Goal: Transaction & Acquisition: Purchase product/service

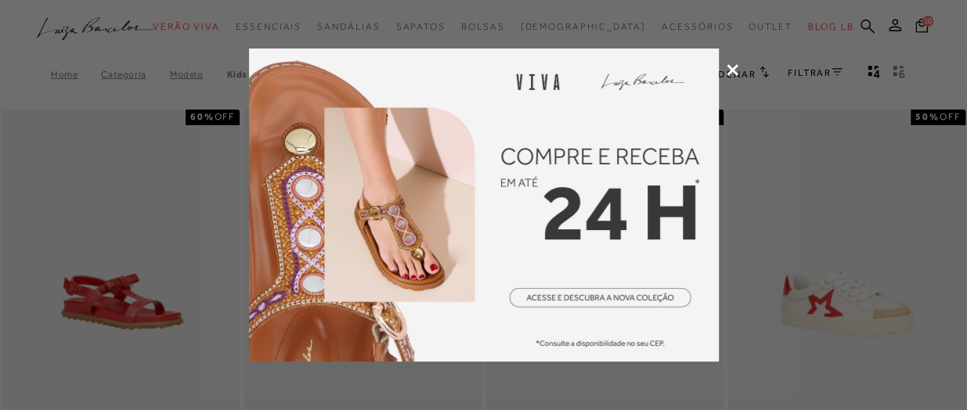
click at [730, 73] on icon at bounding box center [732, 70] width 12 height 12
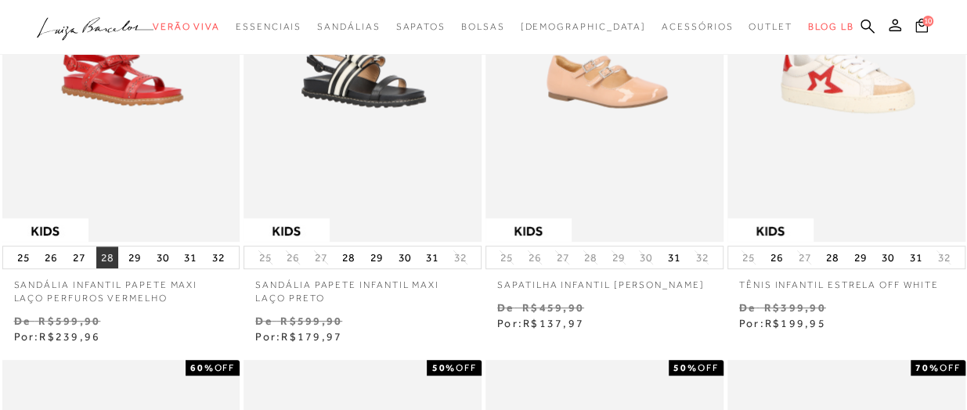
scroll to position [223, 0]
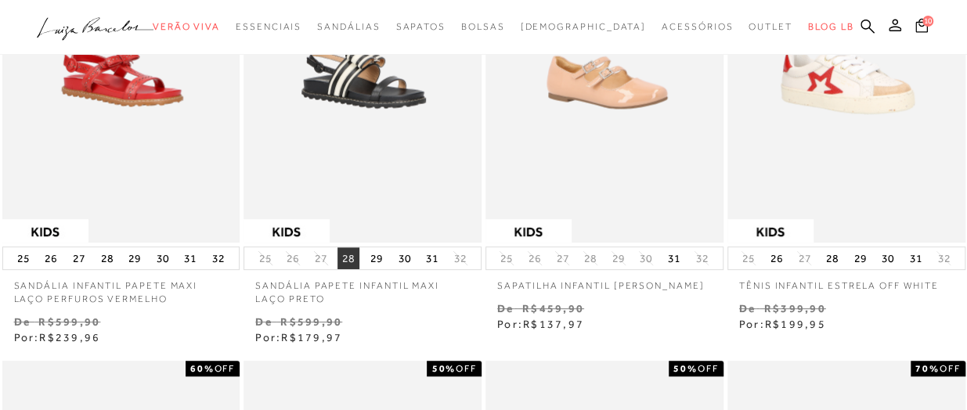
click at [344, 248] on button "28" at bounding box center [348, 258] width 22 height 22
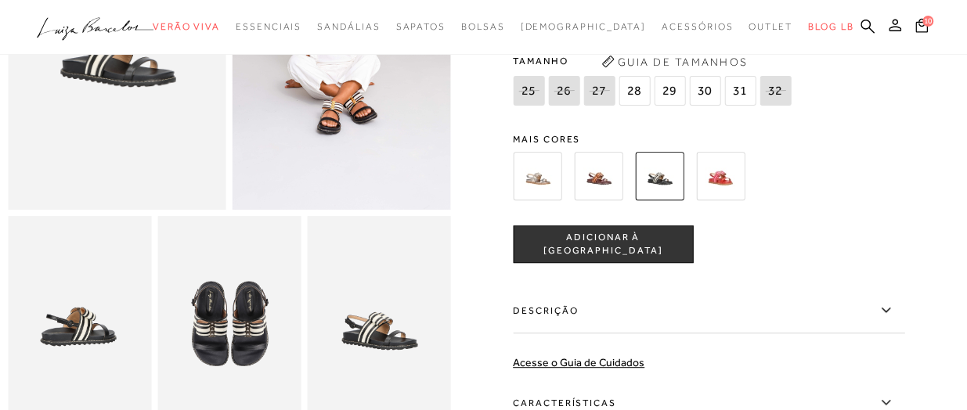
click at [620, 178] on img at bounding box center [598, 176] width 49 height 49
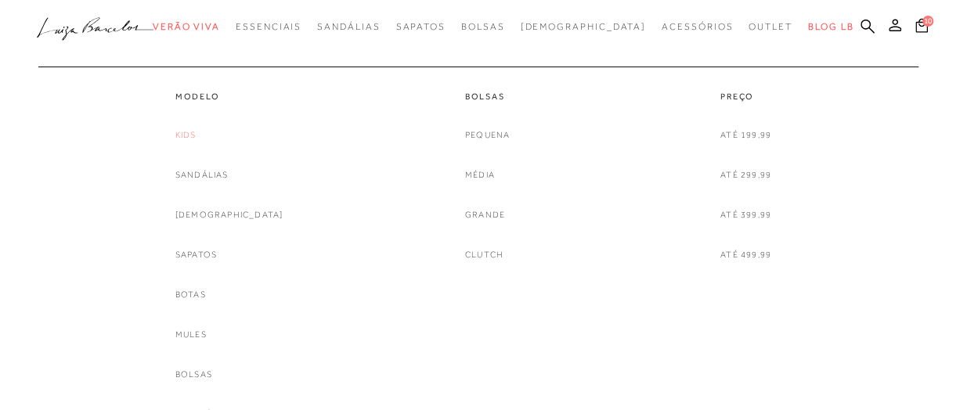
click at [196, 131] on link "Kids" at bounding box center [185, 135] width 21 height 16
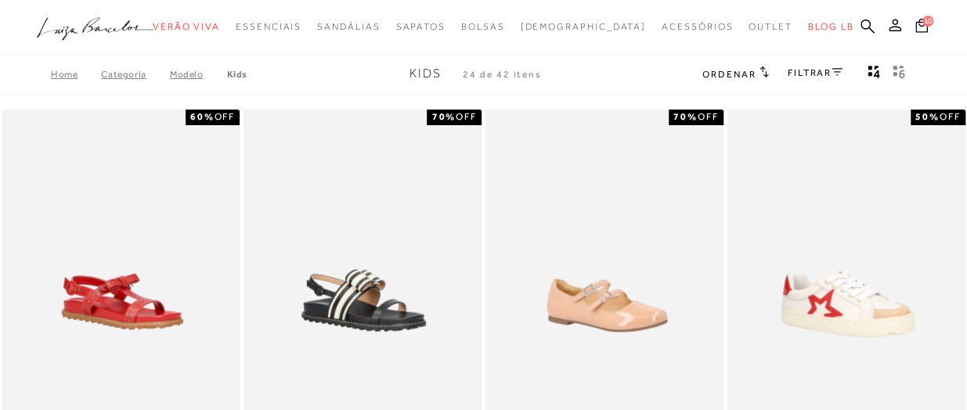
click at [822, 70] on link "FILTRAR" at bounding box center [814, 72] width 55 height 11
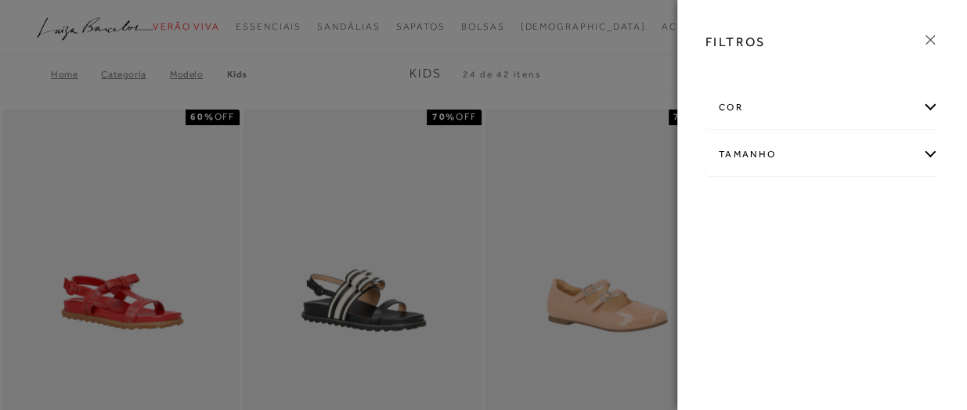
click at [812, 156] on div "Tamanho" at bounding box center [822, 154] width 232 height 41
click at [876, 196] on label "28" at bounding box center [868, 206] width 36 height 34
click at [863, 200] on input "28" at bounding box center [855, 208] width 16 height 16
checkbox input "true"
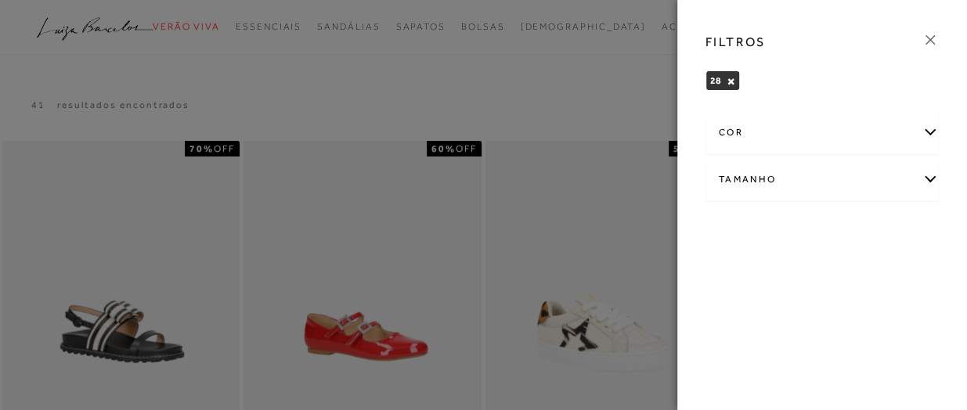
click at [623, 60] on div at bounding box center [483, 205] width 967 height 410
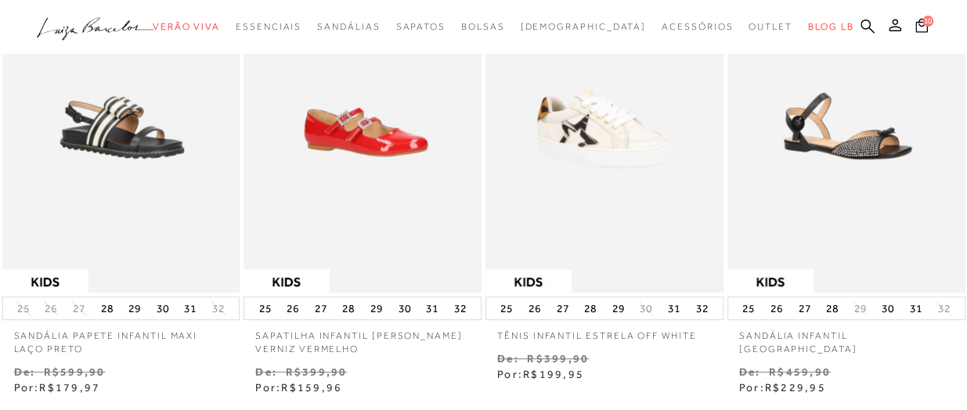
scroll to position [205, 0]
click at [355, 312] on button "28" at bounding box center [348, 308] width 22 height 22
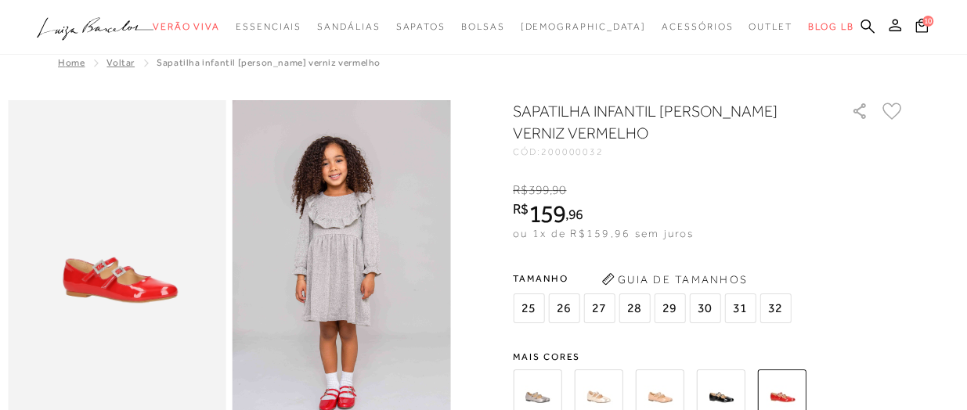
scroll to position [202, 0]
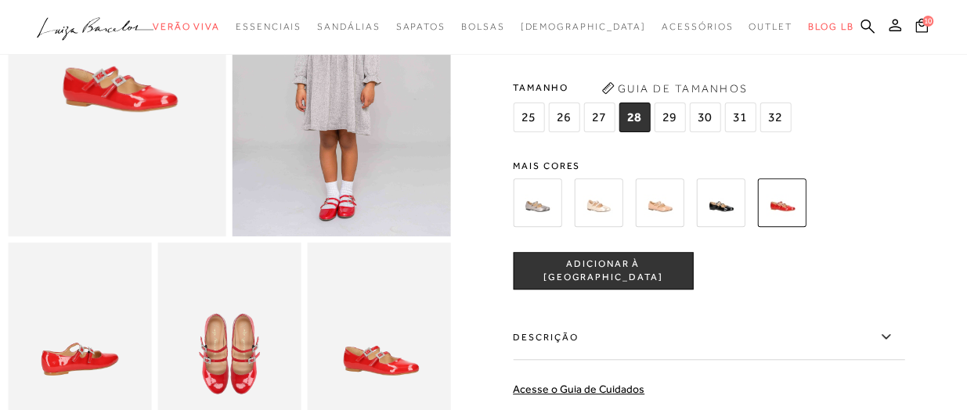
click at [623, 276] on span "ADICIONAR À [GEOGRAPHIC_DATA]" at bounding box center [602, 271] width 178 height 27
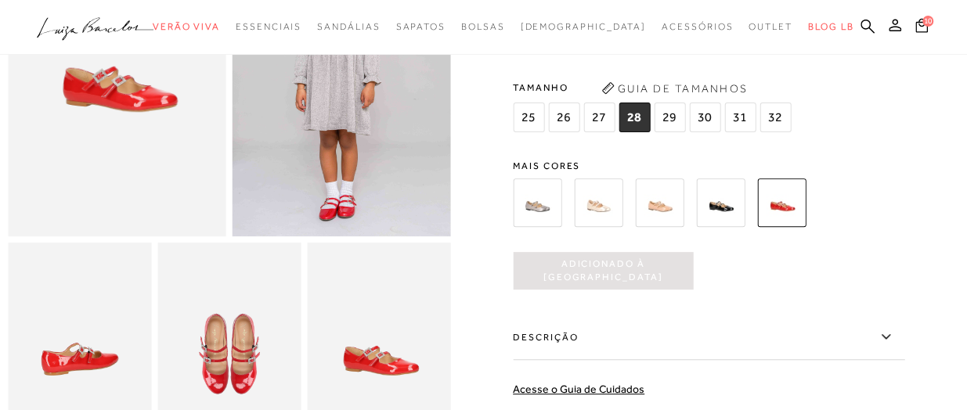
scroll to position [0, 0]
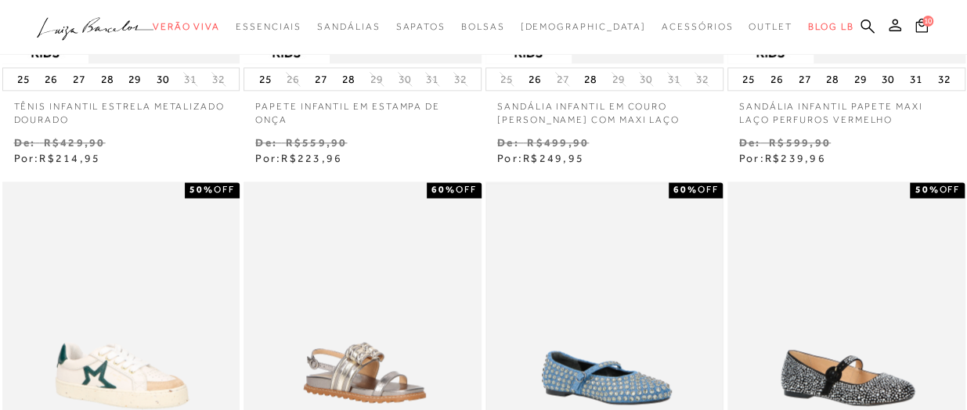
scroll to position [1176, 0]
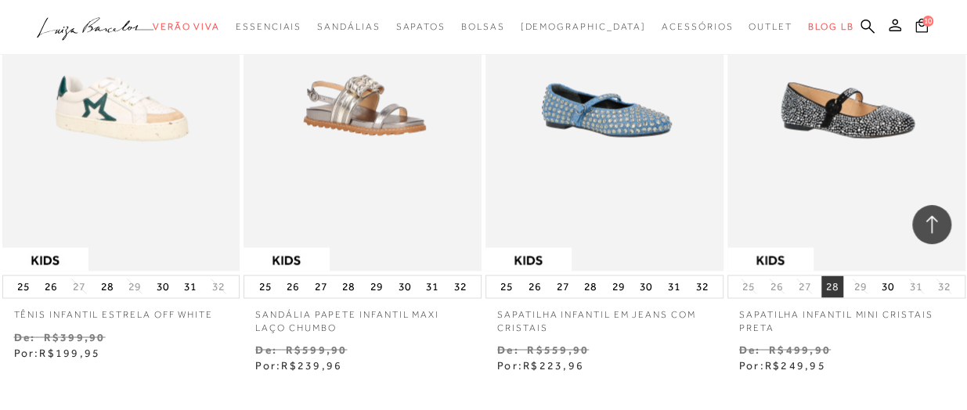
click at [830, 286] on button "28" at bounding box center [832, 287] width 22 height 22
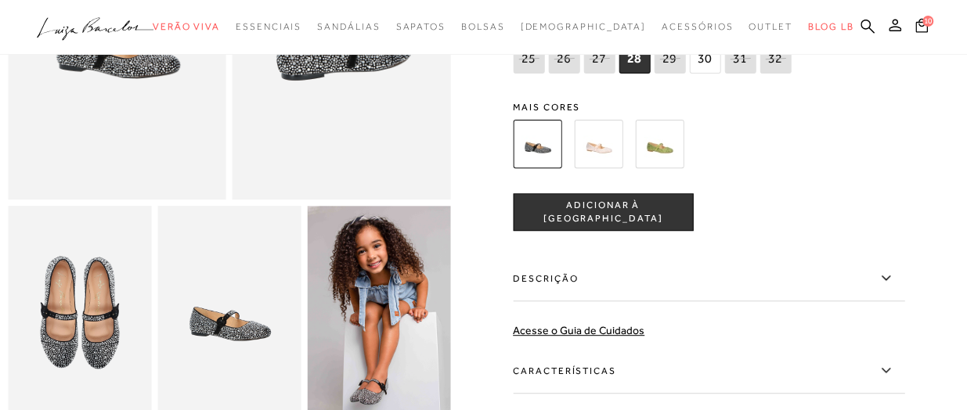
scroll to position [265, 0]
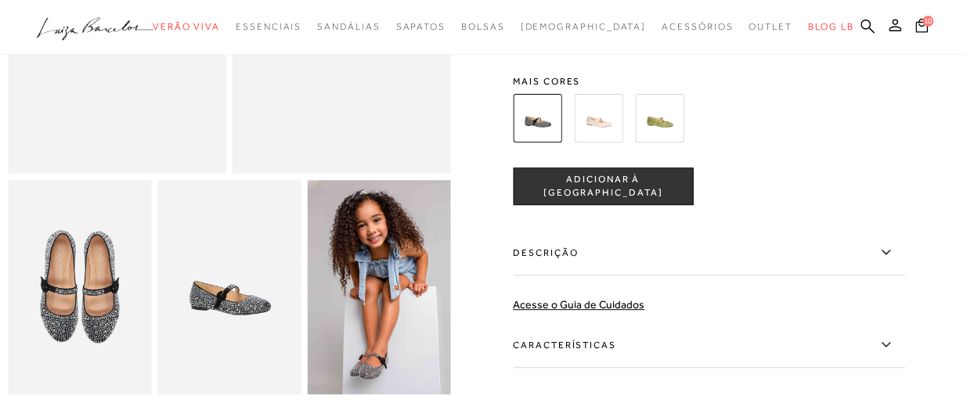
click at [596, 192] on span "ADICIONAR À [GEOGRAPHIC_DATA]" at bounding box center [602, 186] width 178 height 27
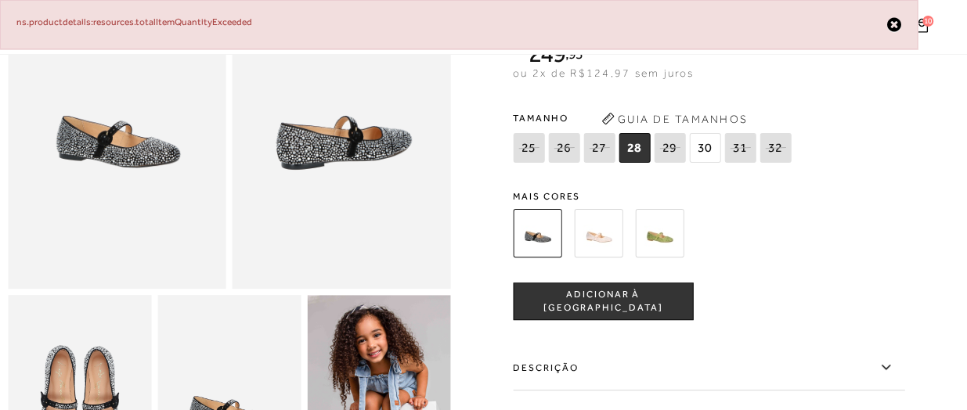
scroll to position [150, 0]
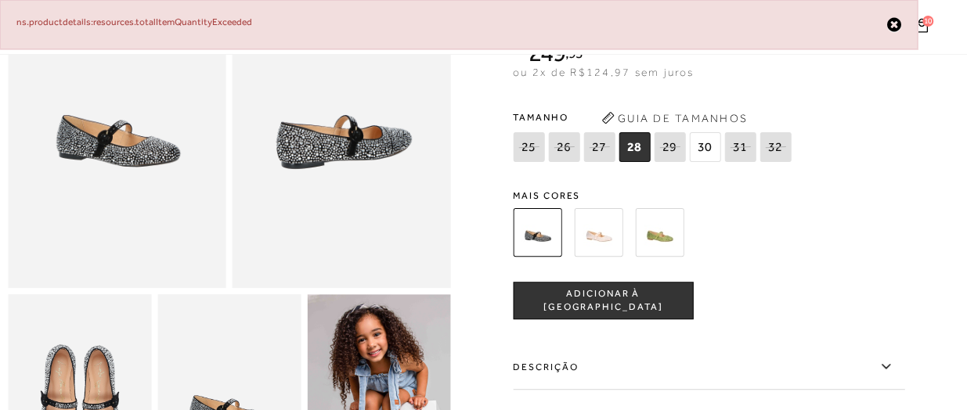
click at [570, 296] on span "ADICIONAR À [GEOGRAPHIC_DATA]" at bounding box center [602, 300] width 178 height 27
click at [650, 146] on span "28" at bounding box center [633, 147] width 31 height 30
click at [551, 222] on img at bounding box center [537, 232] width 49 height 49
click at [566, 303] on span "ADICIONAR À [GEOGRAPHIC_DATA]" at bounding box center [602, 300] width 178 height 27
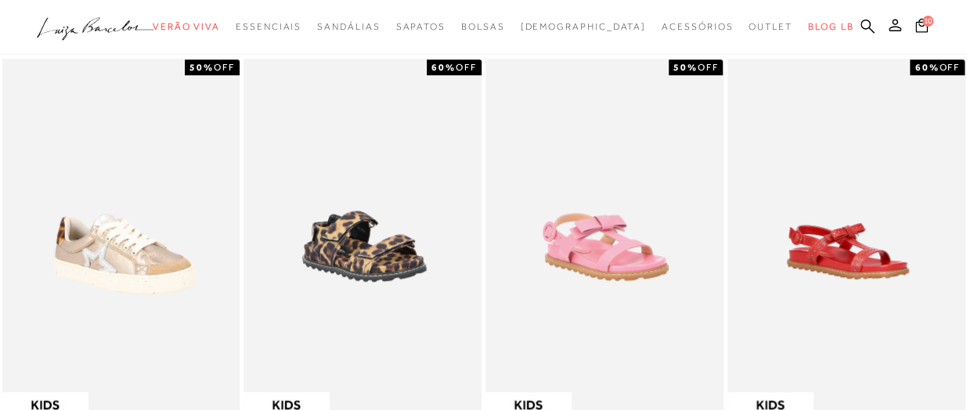
scroll to position [513, 0]
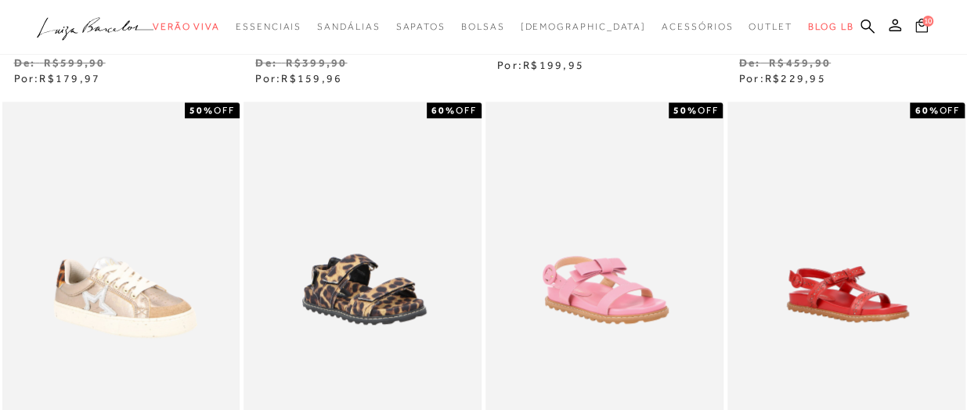
click at [917, 29] on icon at bounding box center [921, 25] width 13 height 15
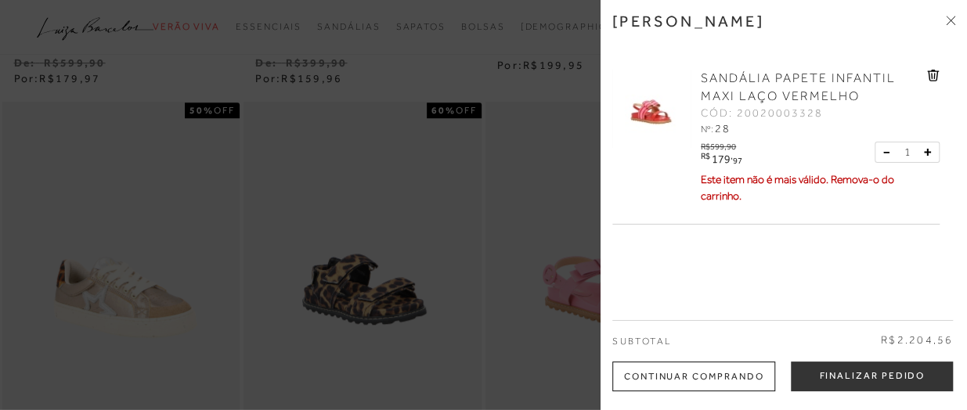
click at [928, 81] on icon at bounding box center [933, 76] width 12 height 12
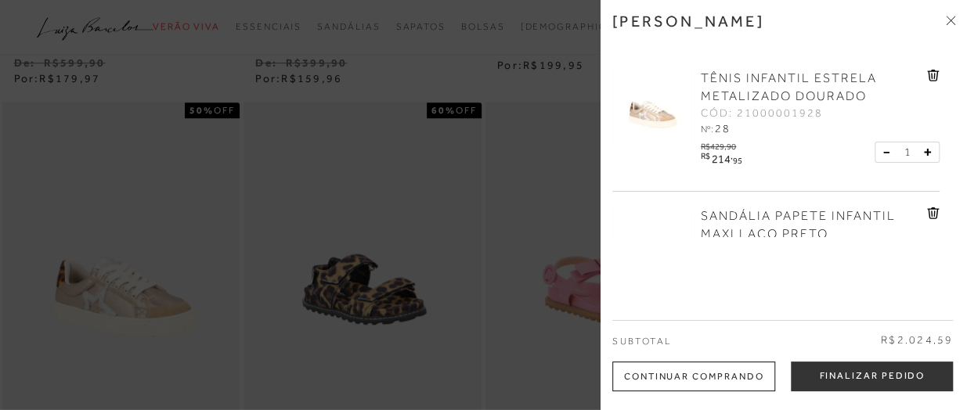
click at [928, 81] on icon at bounding box center [933, 76] width 12 height 12
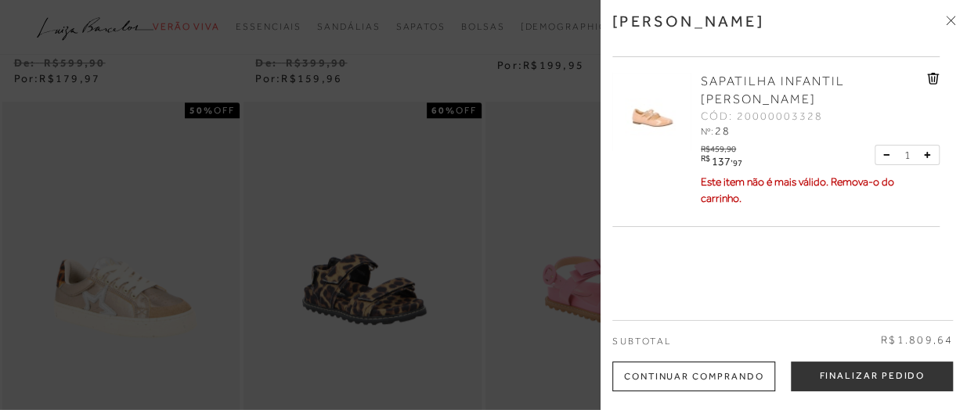
scroll to position [135, 0]
click at [928, 75] on icon at bounding box center [933, 78] width 13 height 12
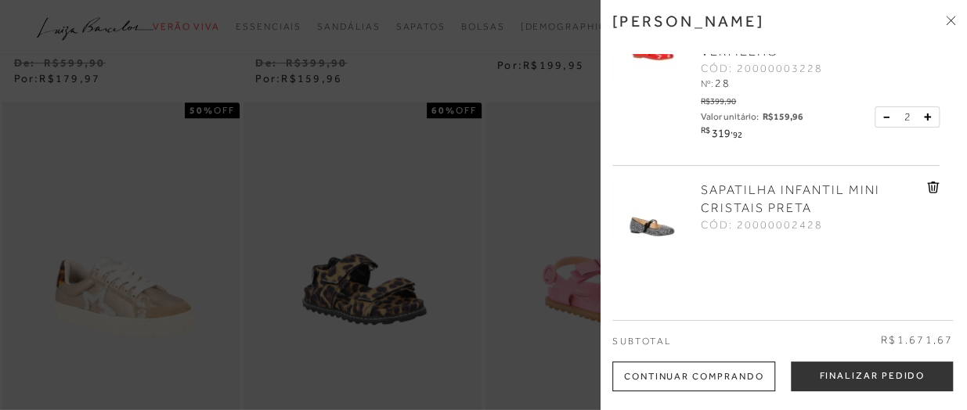
scroll to position [201, 0]
click at [884, 110] on button at bounding box center [889, 117] width 13 height 14
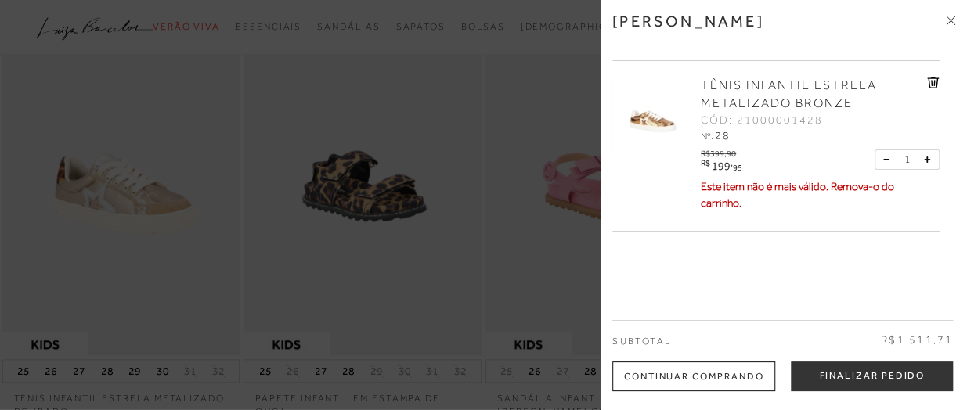
scroll to position [577, 0]
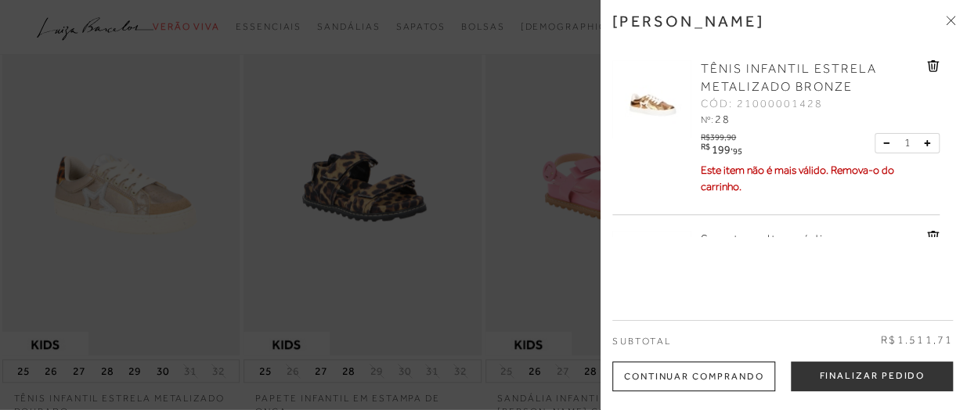
click at [929, 60] on icon at bounding box center [933, 66] width 12 height 12
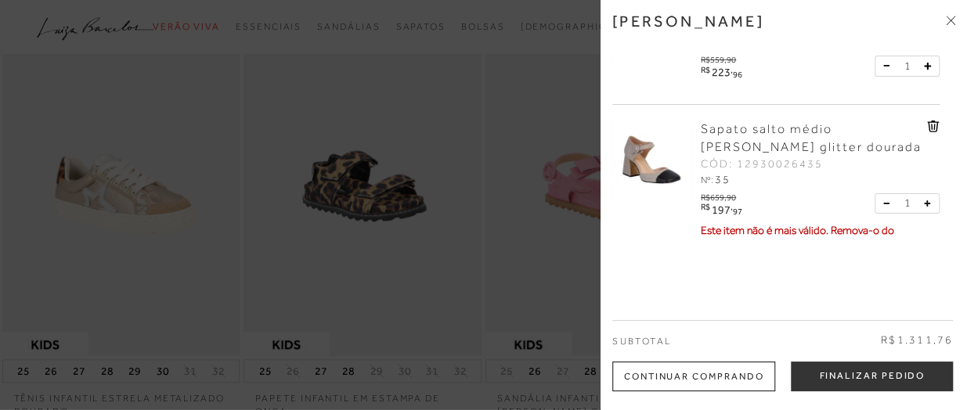
scroll to position [556, 0]
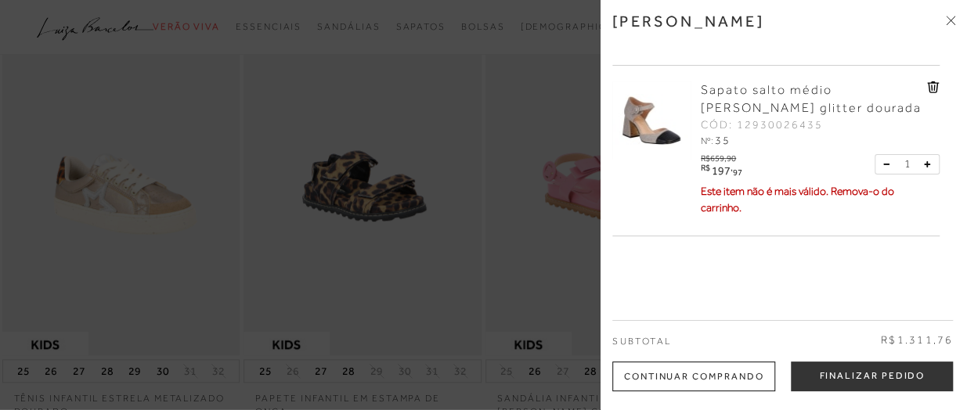
click at [933, 81] on icon at bounding box center [933, 87] width 12 height 12
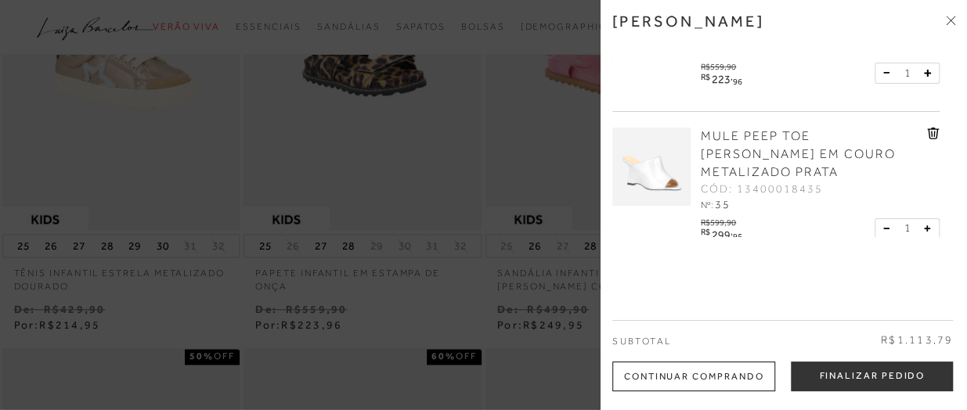
scroll to position [747, 0]
click at [455, 306] on div at bounding box center [483, 205] width 967 height 410
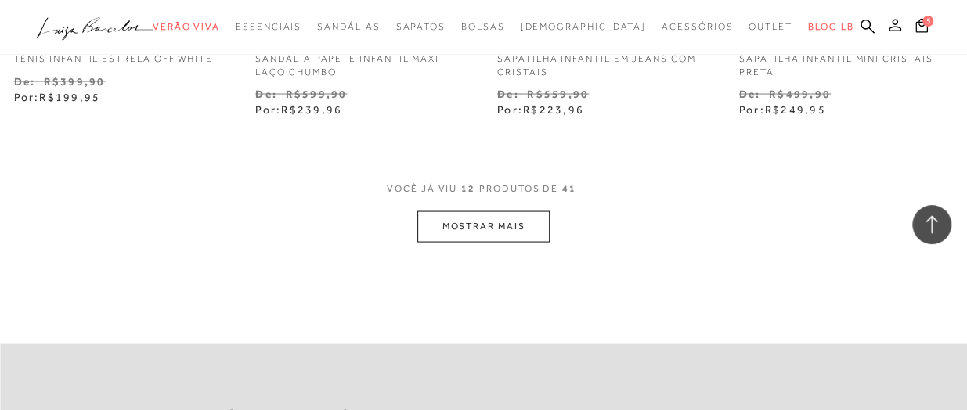
scroll to position [1434, 0]
drag, startPoint x: 455, startPoint y: 306, endPoint x: 434, endPoint y: 226, distance: 82.6
click at [434, 226] on button "MOSTRAR MAIS" at bounding box center [482, 224] width 131 height 31
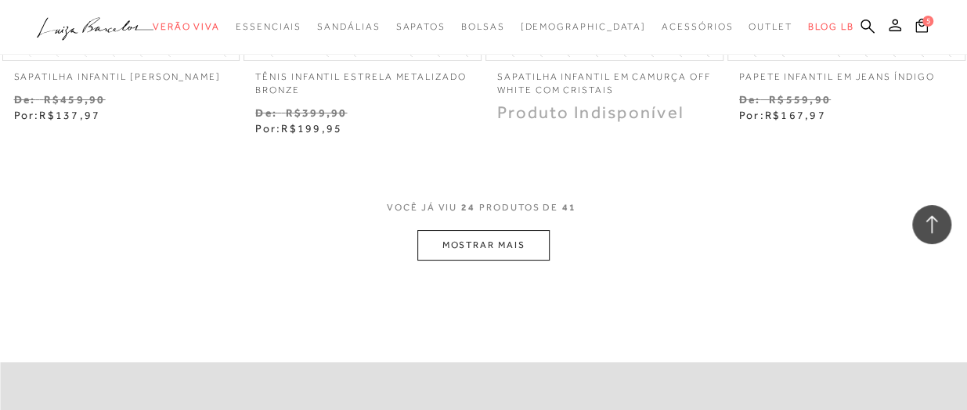
scroll to position [2893, 0]
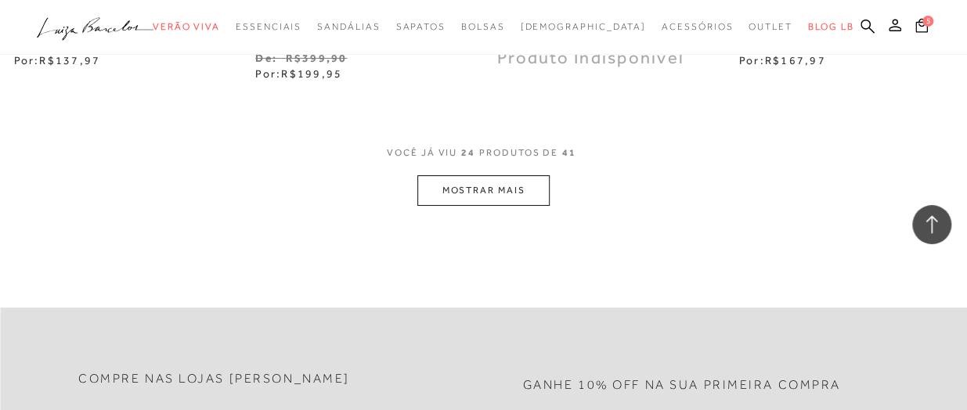
click at [477, 186] on button "MOSTRAR MAIS" at bounding box center [482, 190] width 131 height 31
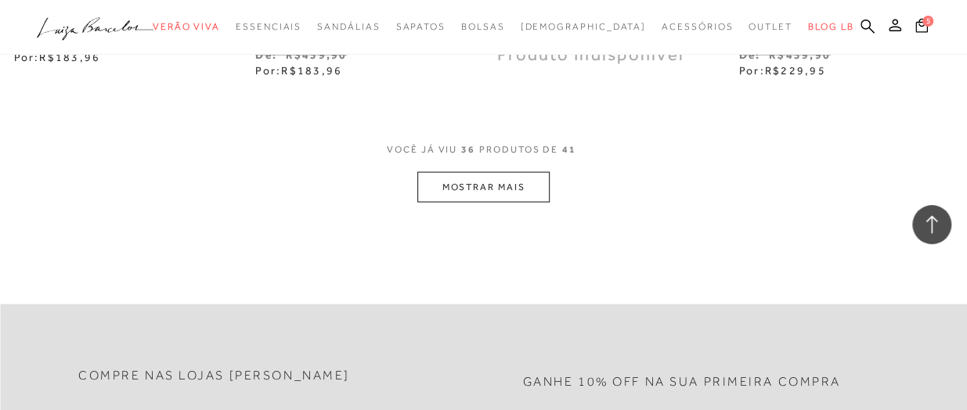
click at [500, 183] on button "MOSTRAR MAIS" at bounding box center [482, 186] width 131 height 31
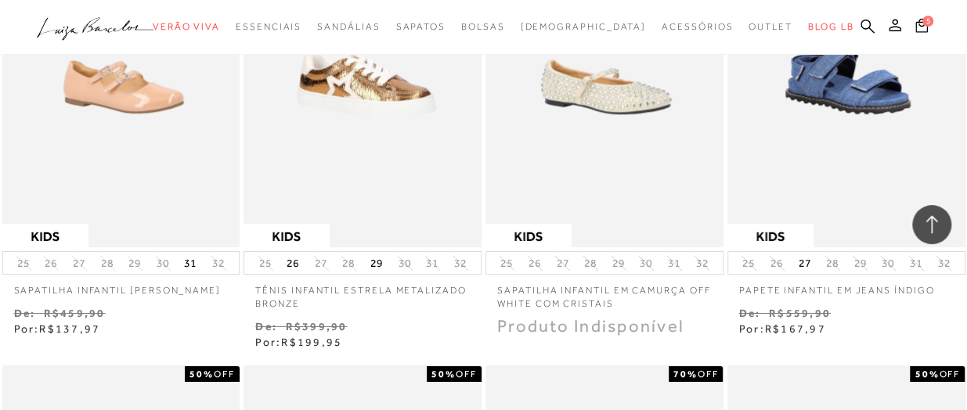
scroll to position [2635, 0]
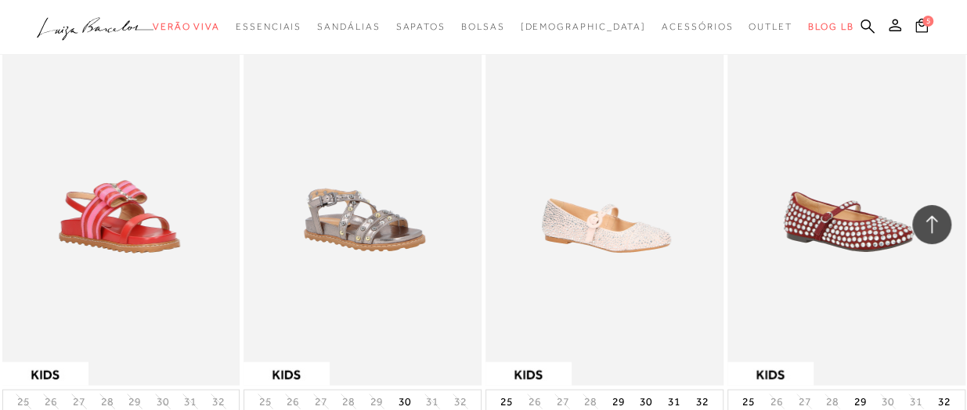
click at [632, 231] on img at bounding box center [604, 208] width 235 height 352
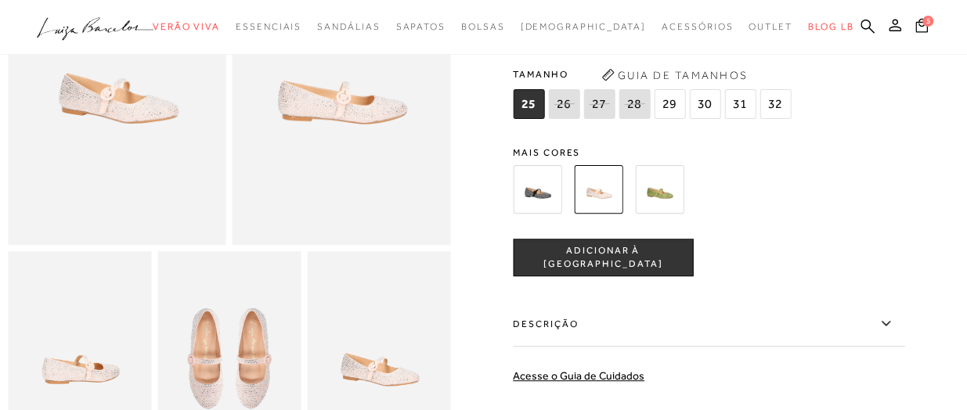
scroll to position [195, 0]
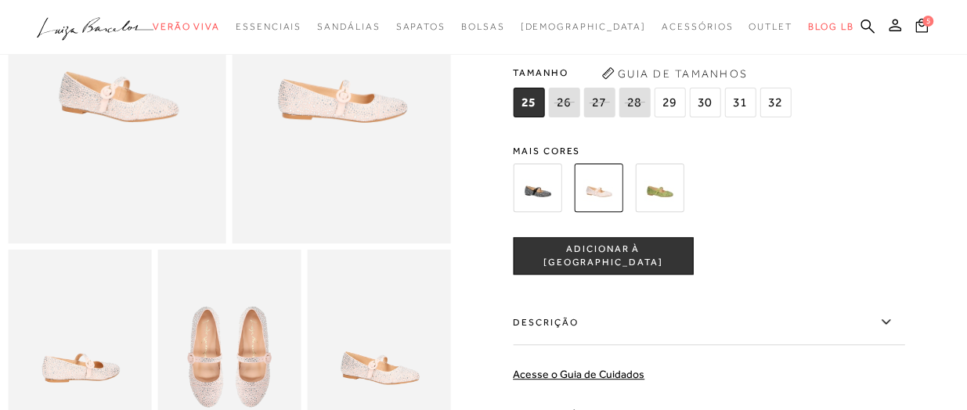
click at [247, 383] on img at bounding box center [228, 357] width 143 height 215
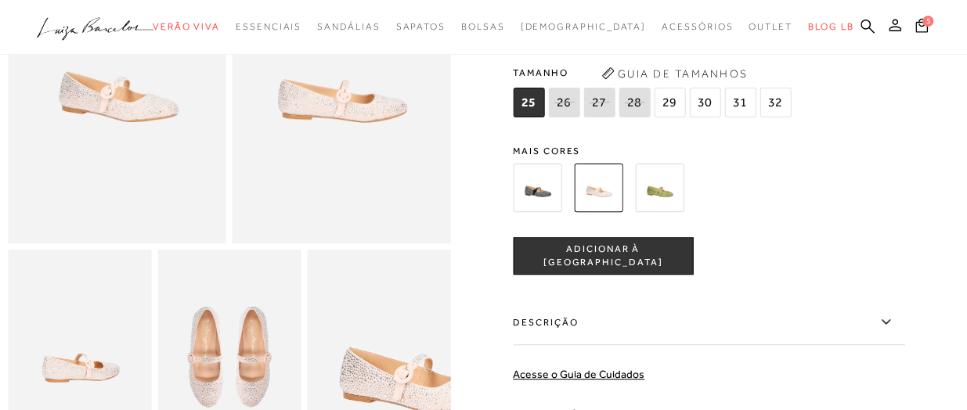
click at [344, 368] on img at bounding box center [415, 357] width 286 height 430
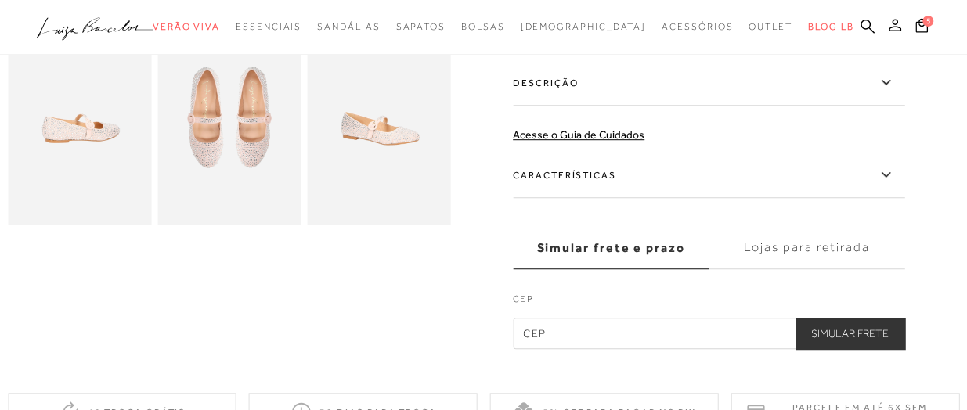
scroll to position [441, 0]
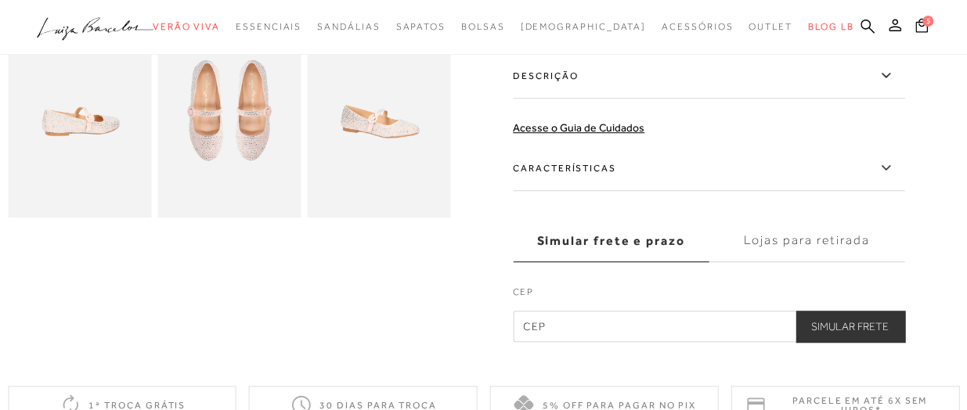
click at [91, 112] on img at bounding box center [79, 110] width 143 height 215
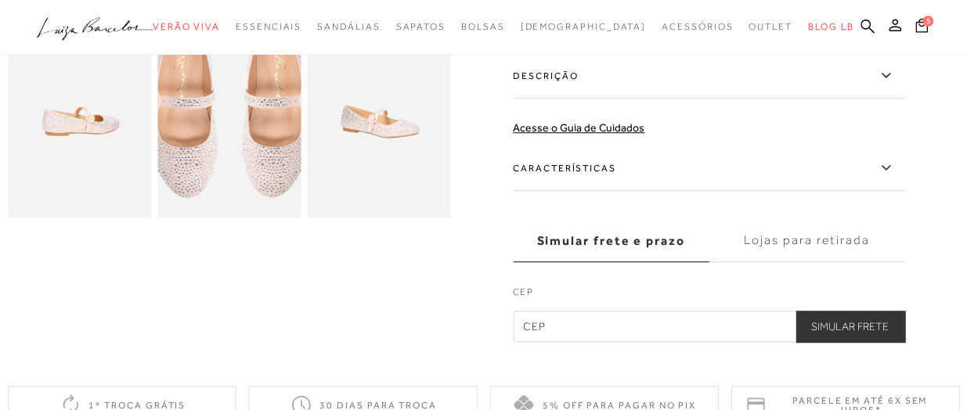
click at [229, 137] on img at bounding box center [229, 96] width 286 height 430
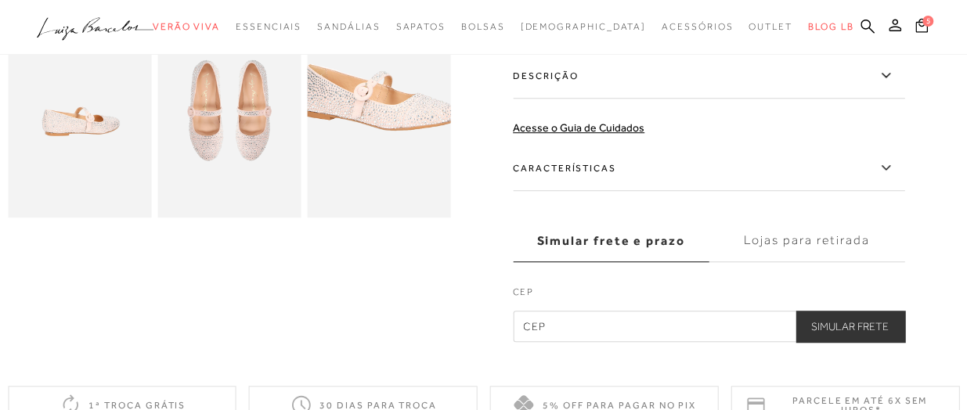
click at [386, 159] on img at bounding box center [375, 75] width 286 height 430
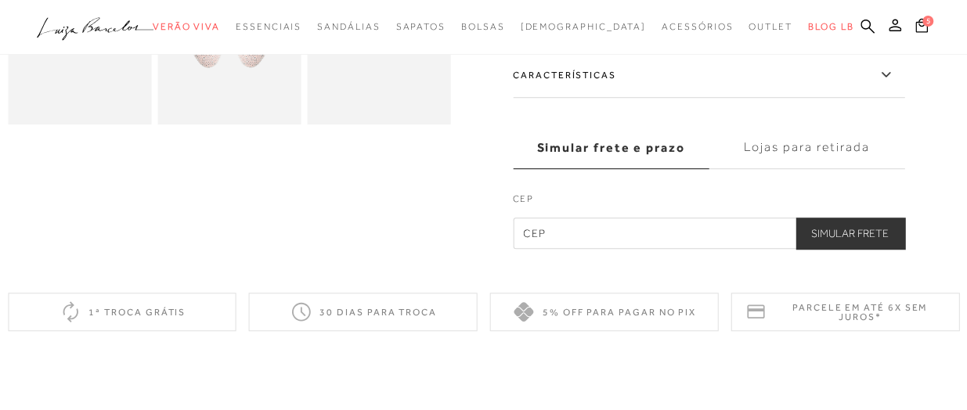
scroll to position [516, 0]
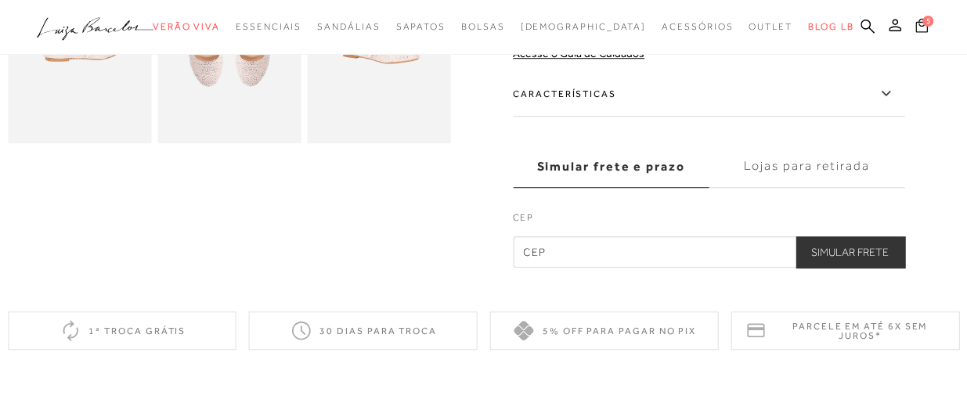
click at [925, 32] on icon at bounding box center [921, 25] width 13 height 14
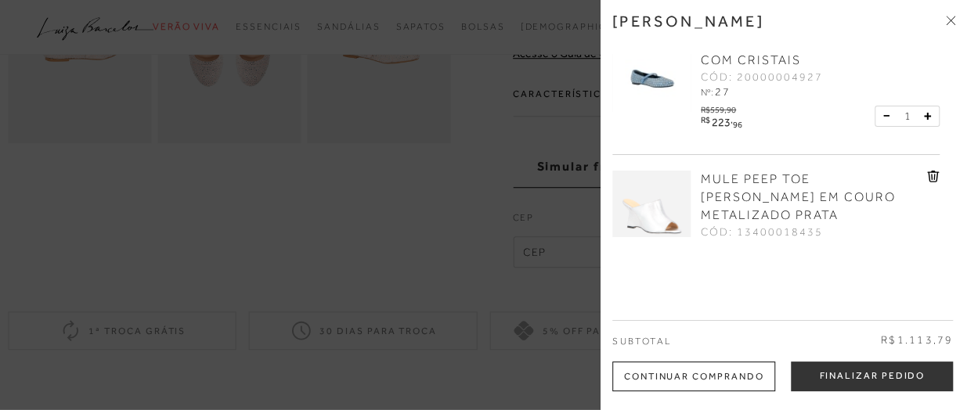
scroll to position [510, 0]
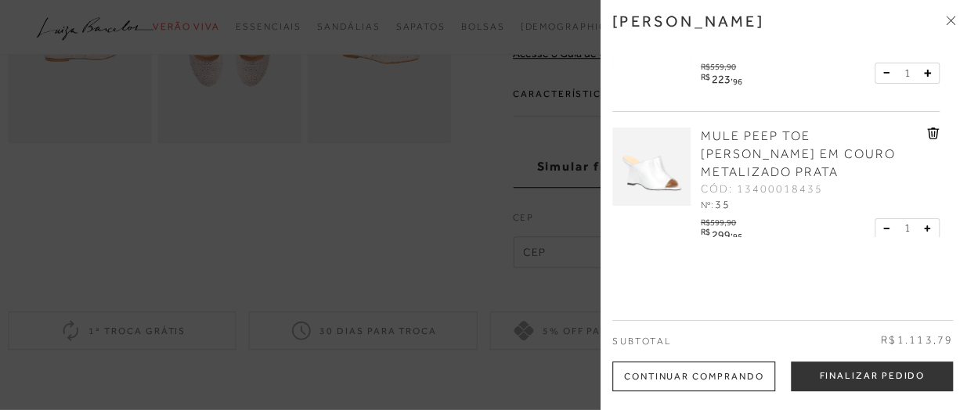
click at [928, 128] on icon at bounding box center [933, 134] width 13 height 12
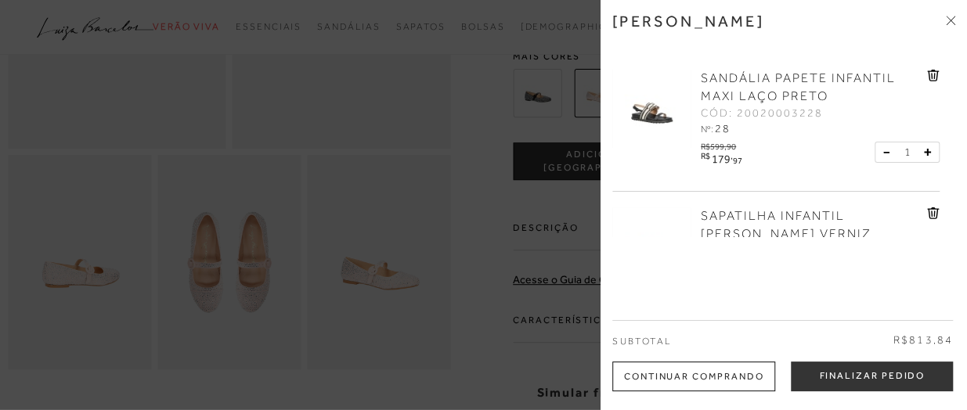
scroll to position [263, 0]
